Goal: Information Seeking & Learning: Learn about a topic

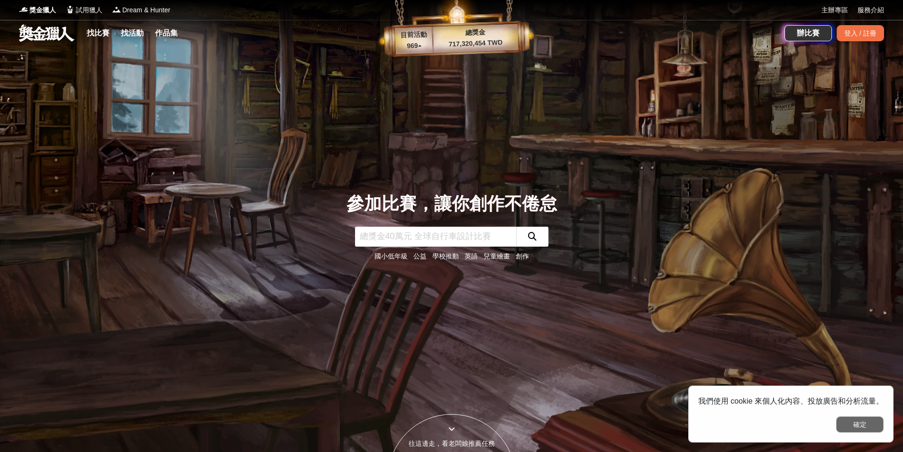
click at [859, 421] on button "確定" at bounding box center [859, 424] width 47 height 16
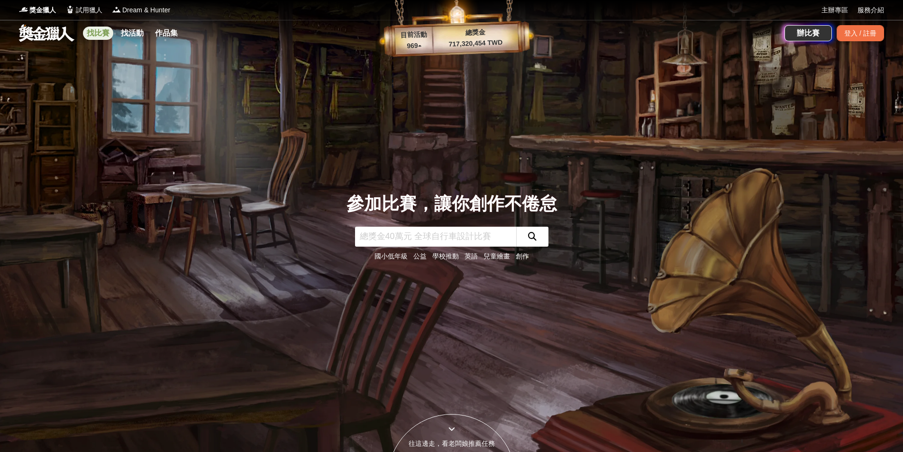
click at [96, 30] on link "找比賽" at bounding box center [98, 33] width 30 height 13
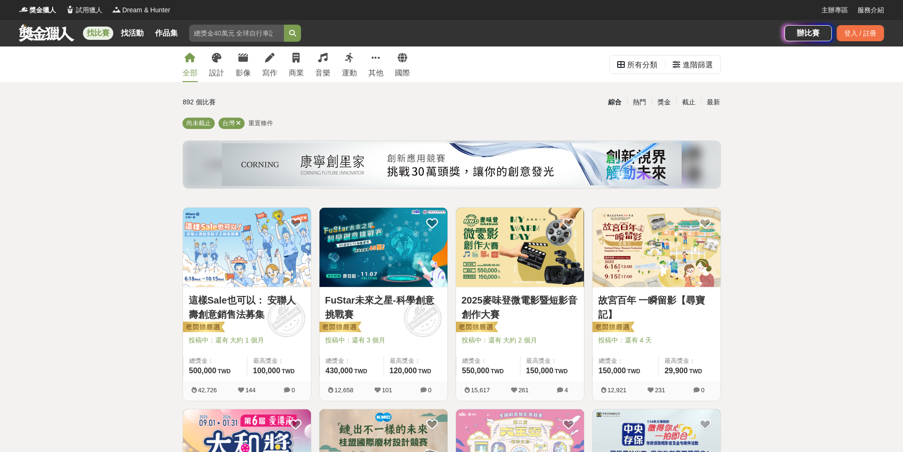
click at [217, 72] on div "設計" at bounding box center [216, 72] width 15 height 11
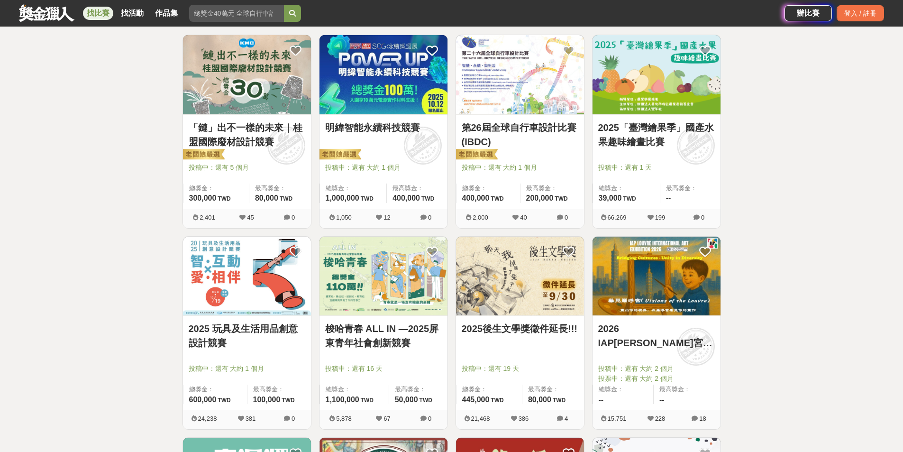
scroll to position [237, 0]
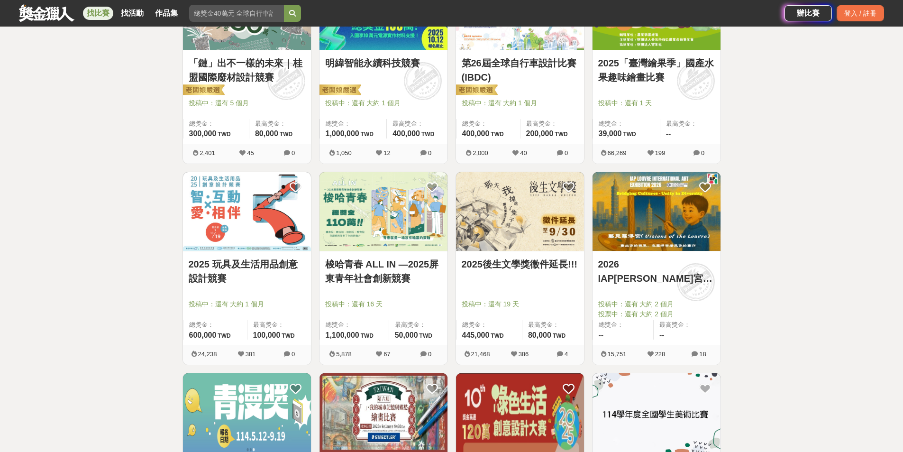
click at [222, 259] on link "2025 玩具及生活用品創意設計競賽" at bounding box center [247, 271] width 117 height 28
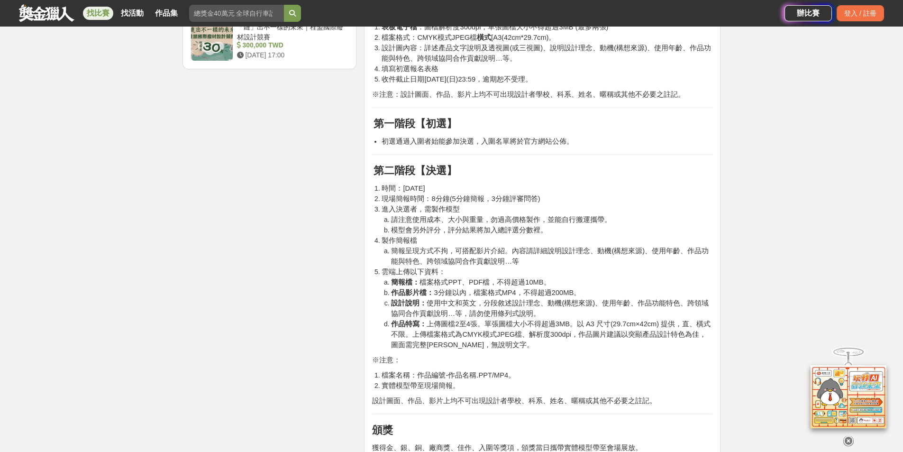
scroll to position [1233, 0]
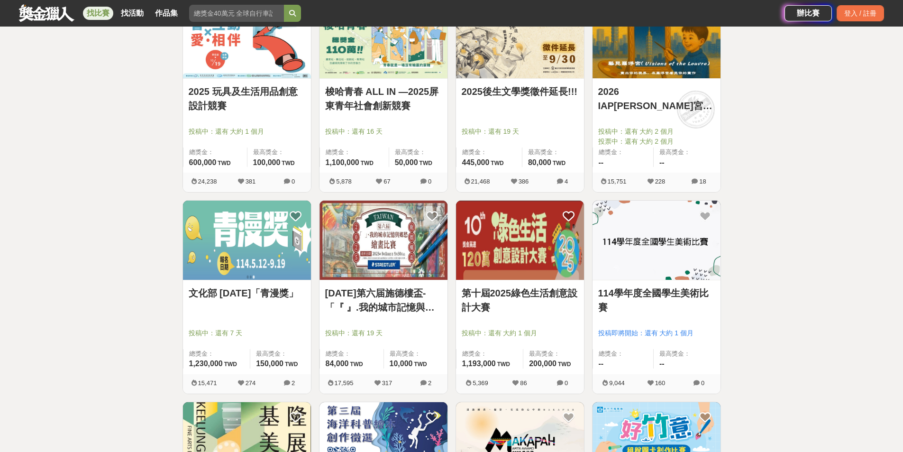
scroll to position [427, 0]
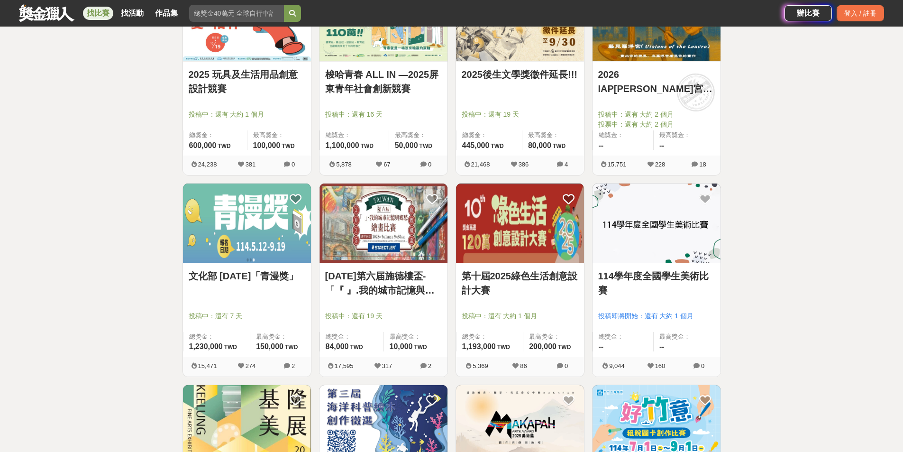
click at [505, 234] on img at bounding box center [520, 222] width 128 height 79
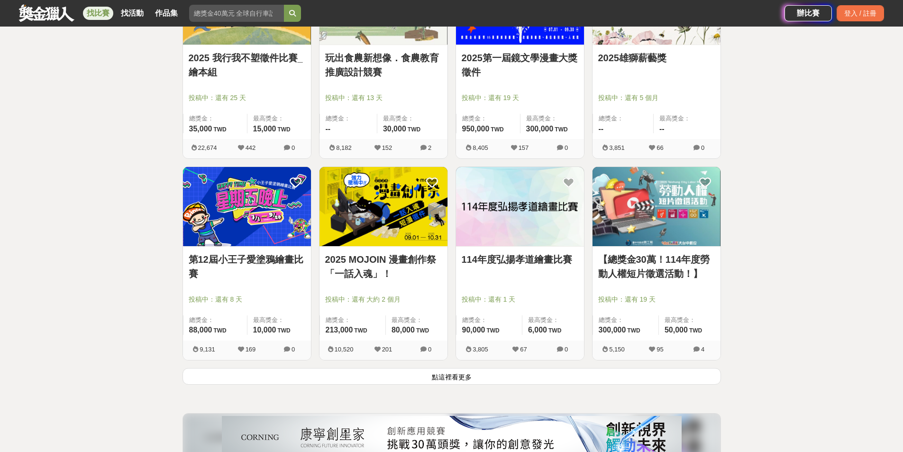
scroll to position [1138, 0]
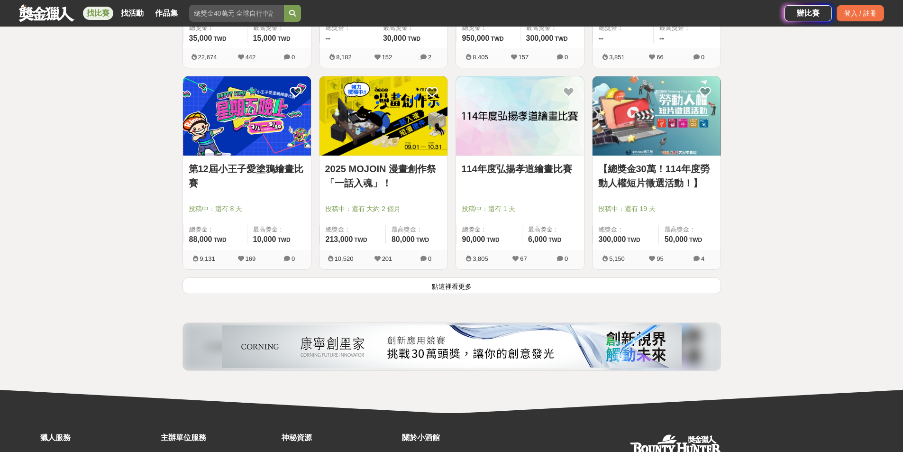
click at [484, 290] on button "點這裡看更多" at bounding box center [452, 285] width 539 height 17
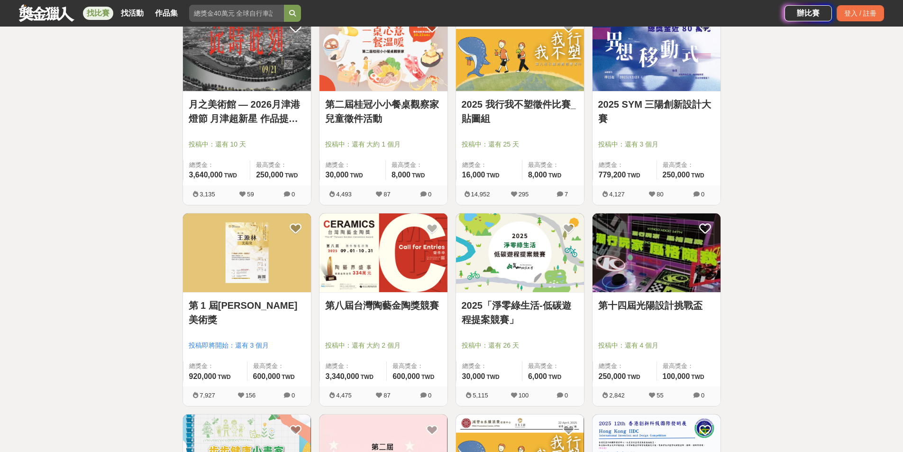
scroll to position [1849, 0]
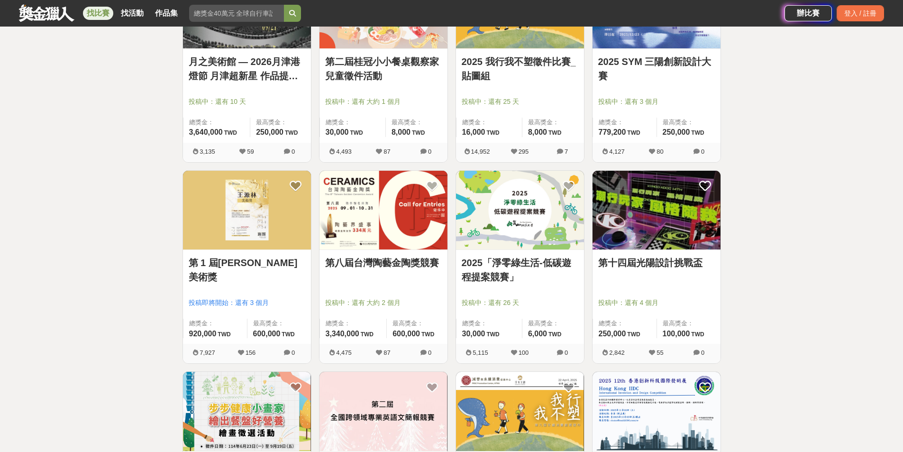
click at [520, 265] on link "2025「淨零綠生活-低碳遊程提案競賽」" at bounding box center [520, 270] width 117 height 28
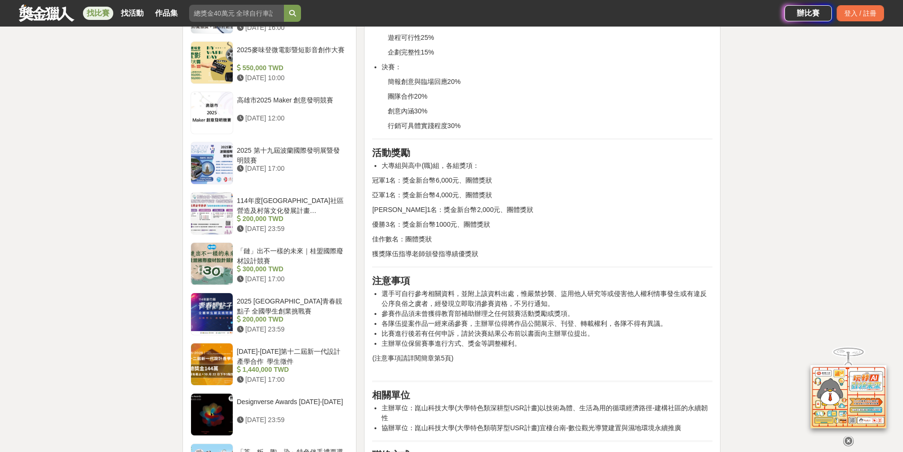
scroll to position [1043, 0]
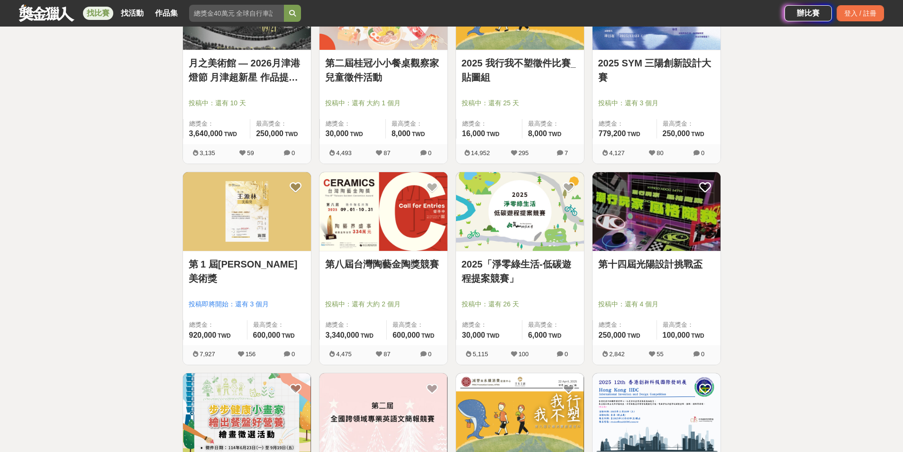
scroll to position [1849, 0]
